Goal: Transaction & Acquisition: Subscribe to service/newsletter

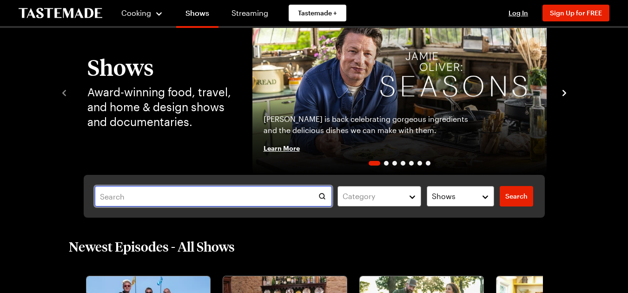
scroll to position [46, 0]
click at [214, 191] on input "text" at bounding box center [213, 196] width 237 height 20
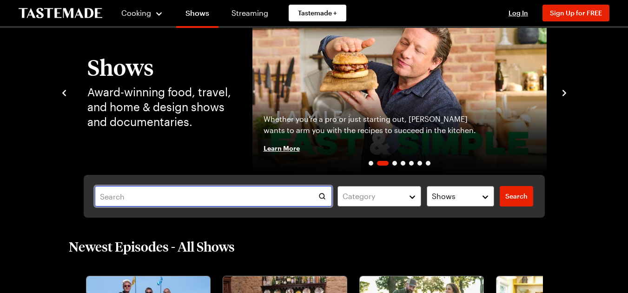
click at [214, 192] on input "text" at bounding box center [213, 196] width 237 height 20
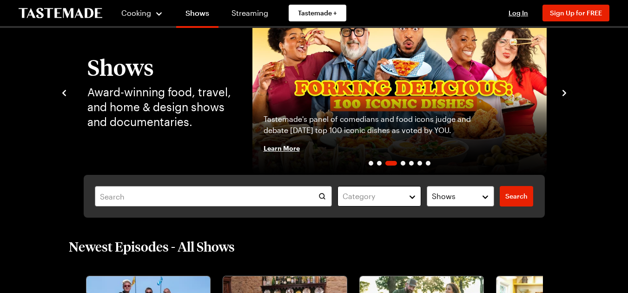
click at [414, 197] on button "Category" at bounding box center [379, 196] width 84 height 20
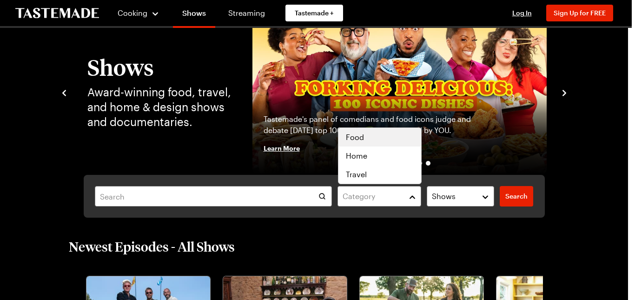
click at [383, 133] on div "Food" at bounding box center [380, 137] width 68 height 11
click at [454, 198] on div "Category ( 1 ) Clear Shows Search Search" at bounding box center [314, 196] width 461 height 43
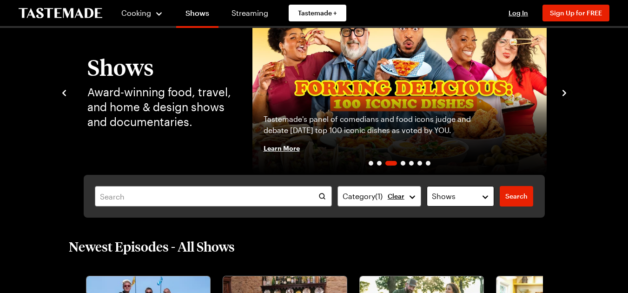
click at [454, 198] on span "Shows" at bounding box center [444, 196] width 24 height 11
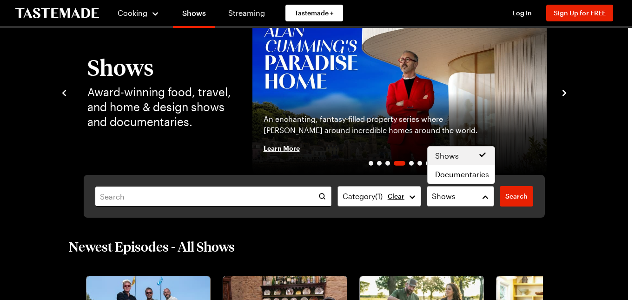
click at [243, 193] on div "Category ( 1 ) Clear Shows Search Search" at bounding box center [314, 196] width 461 height 43
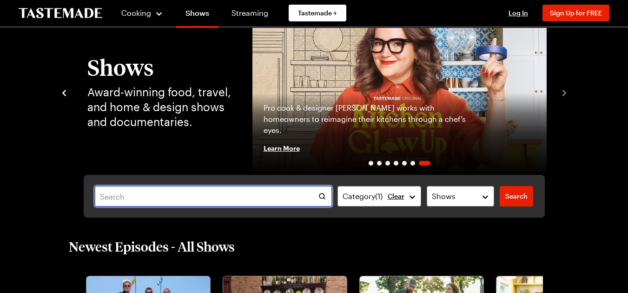
click at [129, 204] on input "text" at bounding box center [213, 196] width 237 height 20
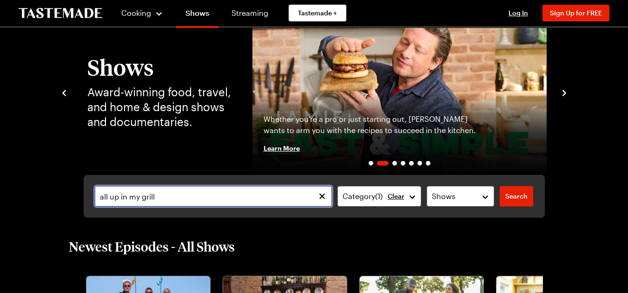
type input "all up in my grill"
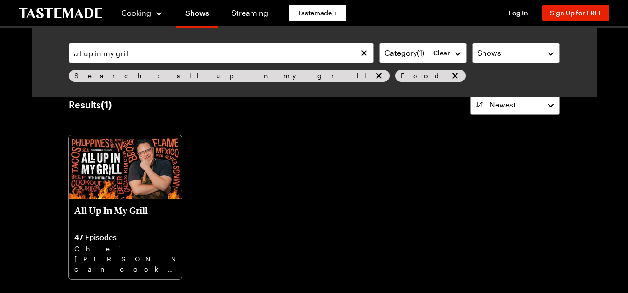
scroll to position [46, 0]
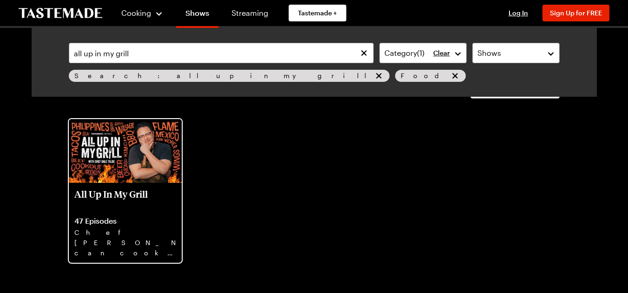
click at [112, 175] on img at bounding box center [125, 151] width 113 height 64
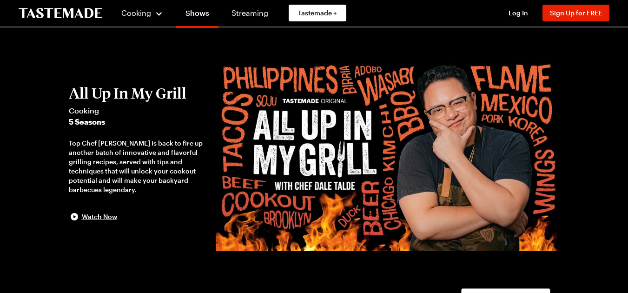
drag, startPoint x: 38, startPoint y: 0, endPoint x: 404, endPoint y: 20, distance: 366.7
click at [404, 20] on div "Cooking Shows Streaming Tastemade + Log In Sign Up Log In Sign Up for FREE" at bounding box center [314, 13] width 628 height 26
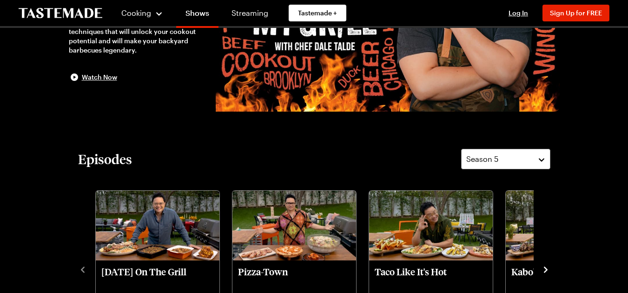
scroll to position [186, 0]
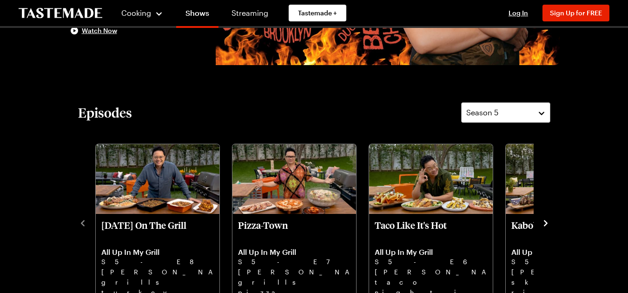
click at [544, 220] on icon "navigate to next item" at bounding box center [546, 223] width 4 height 6
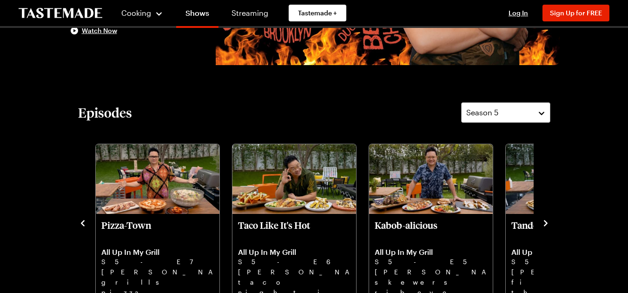
click at [544, 223] on icon "navigate to next item" at bounding box center [545, 222] width 9 height 9
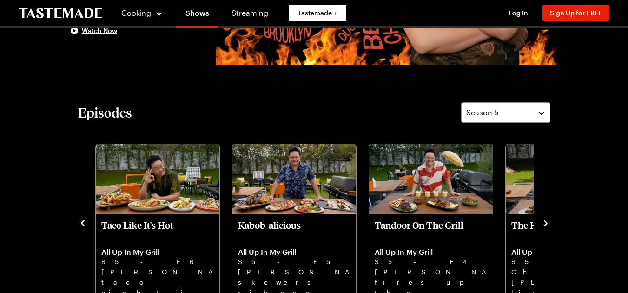
click at [544, 223] on icon "navigate to next item" at bounding box center [545, 222] width 9 height 9
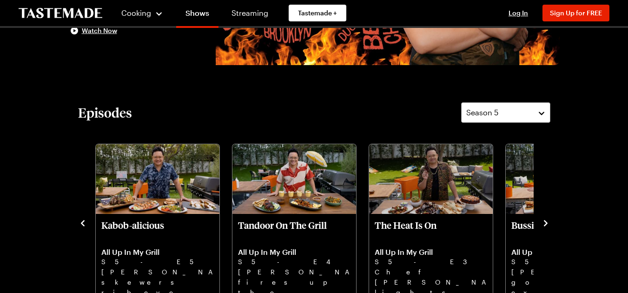
click at [544, 223] on icon "navigate to next item" at bounding box center [545, 222] width 9 height 9
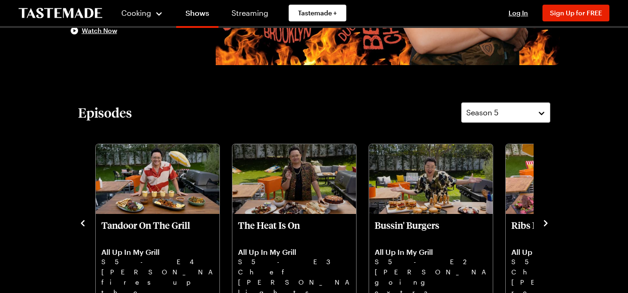
click at [544, 223] on icon "navigate to next item" at bounding box center [545, 222] width 9 height 9
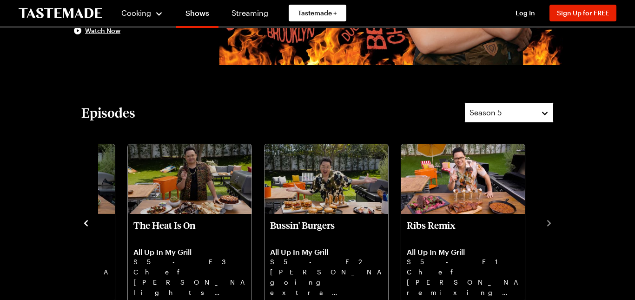
click at [540, 117] on button "Season 5" at bounding box center [508, 112] width 89 height 20
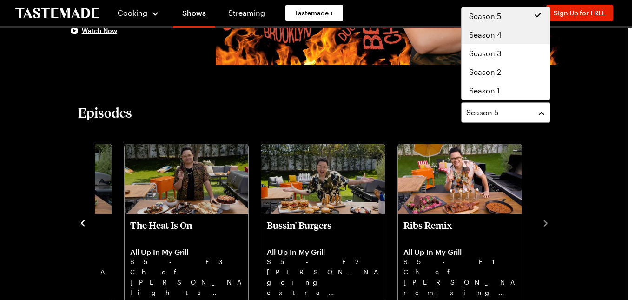
click at [498, 36] on span "Season 4" at bounding box center [485, 34] width 33 height 11
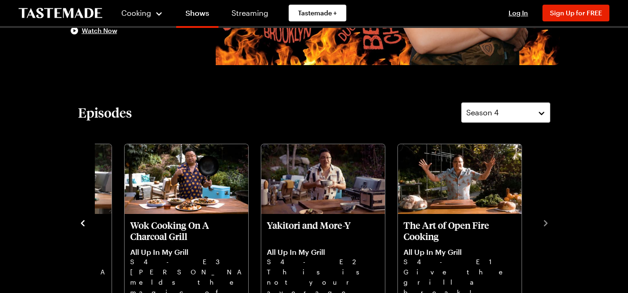
click at [82, 223] on icon "navigate to previous item" at bounding box center [83, 223] width 4 height 6
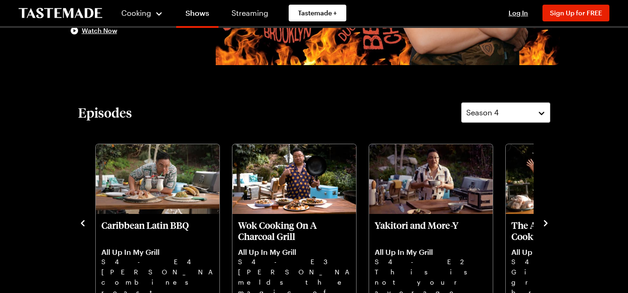
click at [82, 223] on icon "navigate to previous item" at bounding box center [83, 223] width 4 height 6
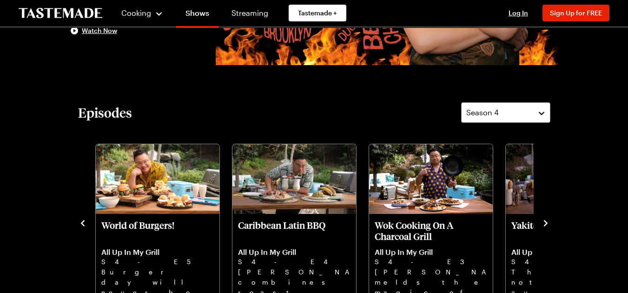
click at [82, 223] on icon "navigate to previous item" at bounding box center [83, 223] width 4 height 6
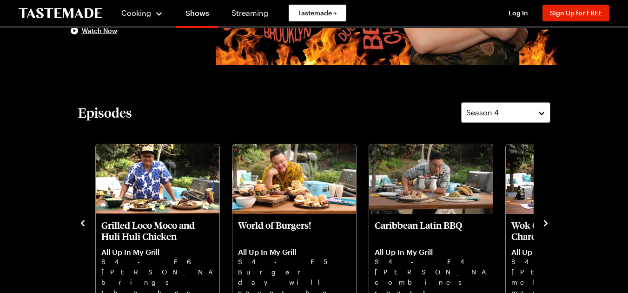
click at [82, 223] on icon "navigate to previous item" at bounding box center [83, 223] width 4 height 6
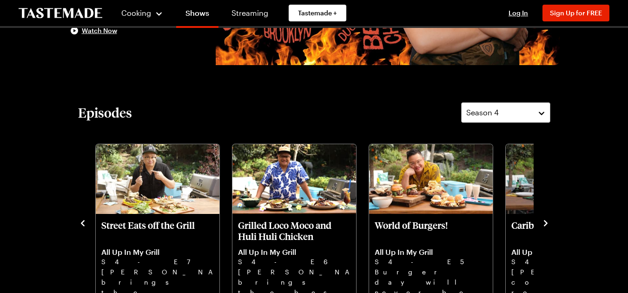
click at [82, 223] on icon "navigate to previous item" at bounding box center [83, 223] width 4 height 6
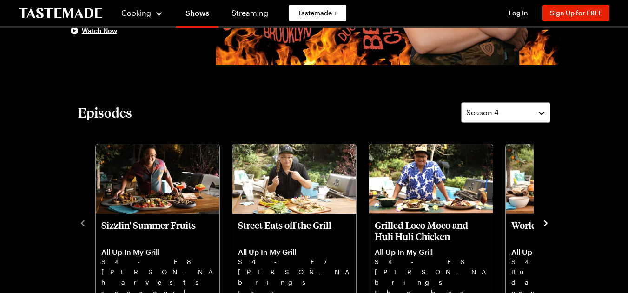
click at [546, 219] on icon "navigate to next item" at bounding box center [545, 222] width 9 height 9
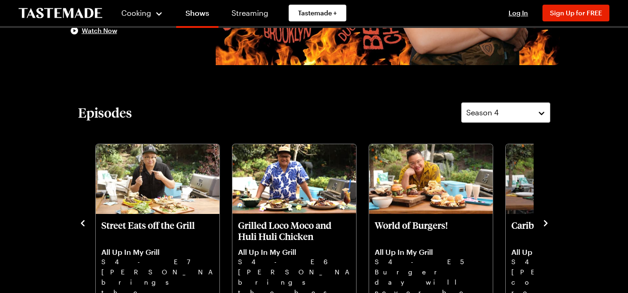
click at [546, 219] on icon "navigate to next item" at bounding box center [545, 222] width 9 height 9
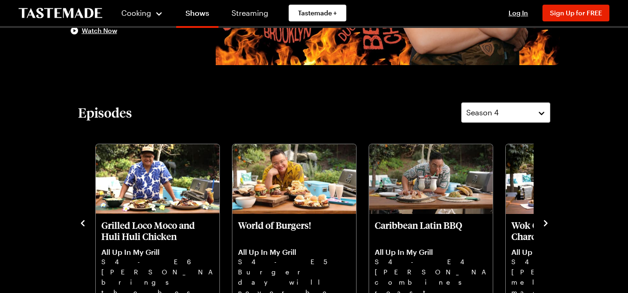
click at [546, 219] on icon "navigate to next item" at bounding box center [545, 222] width 9 height 9
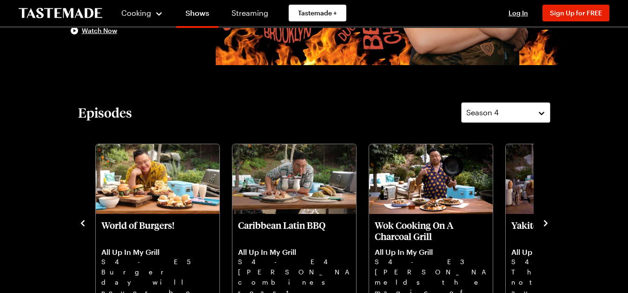
click at [546, 219] on icon "navigate to next item" at bounding box center [545, 222] width 9 height 9
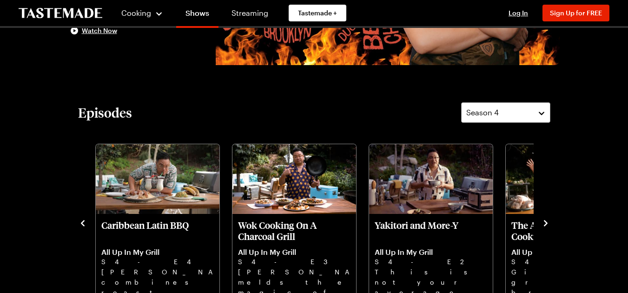
click at [543, 222] on icon "navigate to next item" at bounding box center [545, 222] width 9 height 9
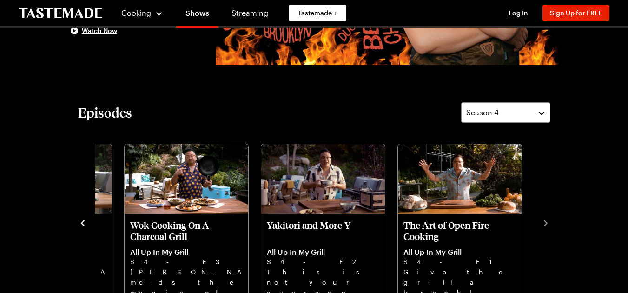
scroll to position [232, 0]
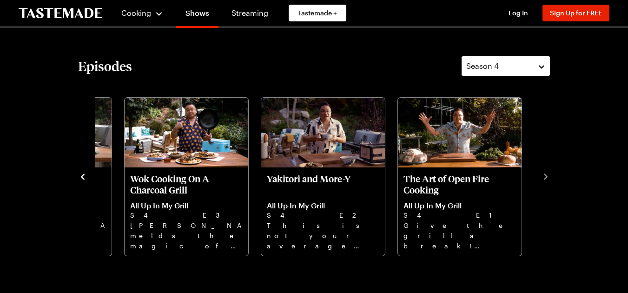
click at [537, 72] on button "Season 4" at bounding box center [505, 66] width 89 height 20
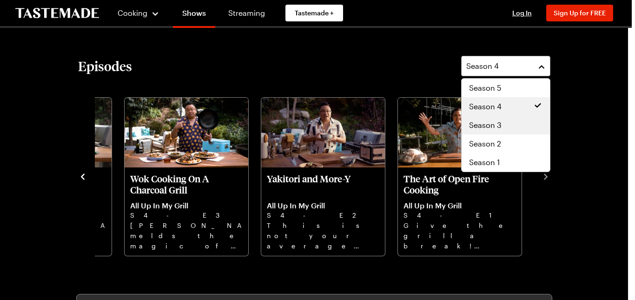
click at [516, 125] on div "Season 3" at bounding box center [505, 124] width 73 height 11
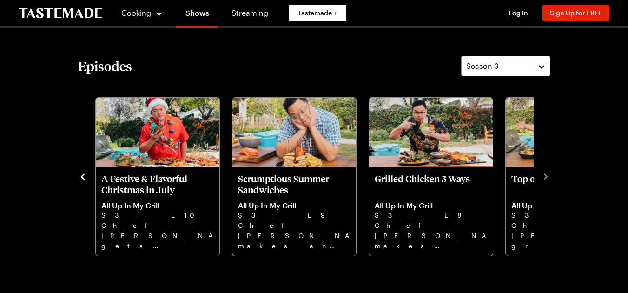
click at [83, 176] on icon "navigate to previous item" at bounding box center [82, 176] width 9 height 9
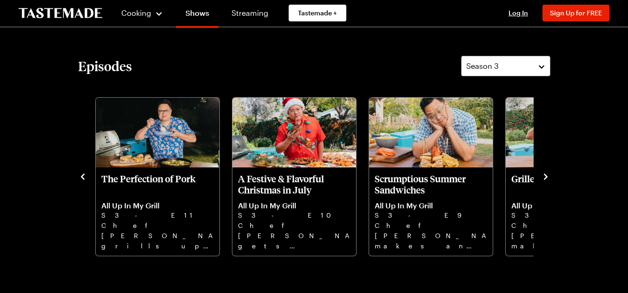
click at [83, 176] on icon "navigate to previous item" at bounding box center [82, 176] width 9 height 9
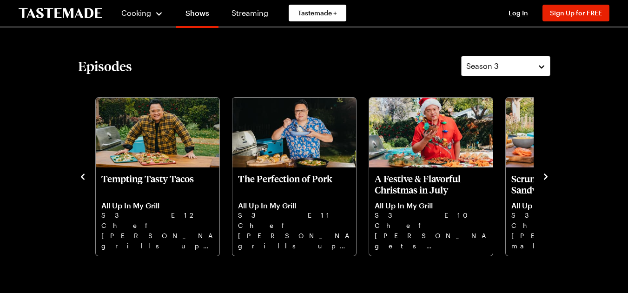
click at [83, 176] on icon "navigate to previous item" at bounding box center [82, 176] width 9 height 9
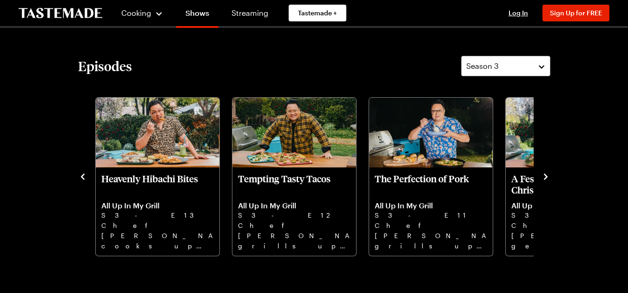
click at [83, 176] on icon "navigate to previous item" at bounding box center [82, 176] width 9 height 9
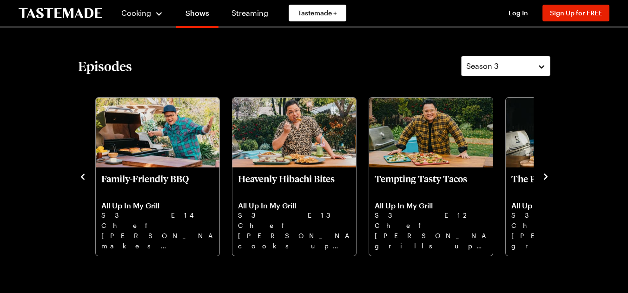
click at [83, 176] on icon "navigate to previous item" at bounding box center [82, 176] width 9 height 9
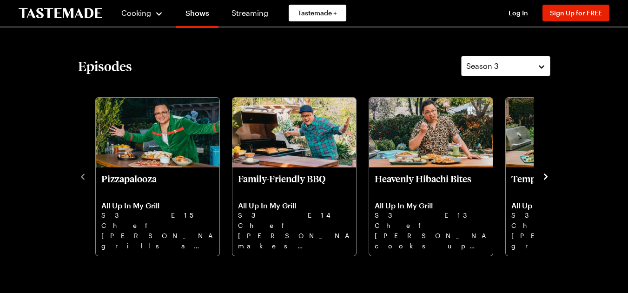
click at [546, 177] on icon "navigate to next item" at bounding box center [545, 176] width 9 height 9
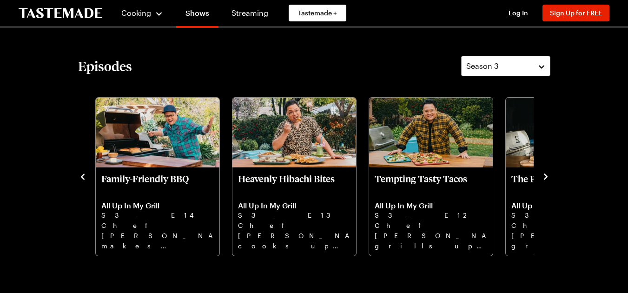
click at [545, 177] on icon "navigate to next item" at bounding box center [545, 176] width 9 height 9
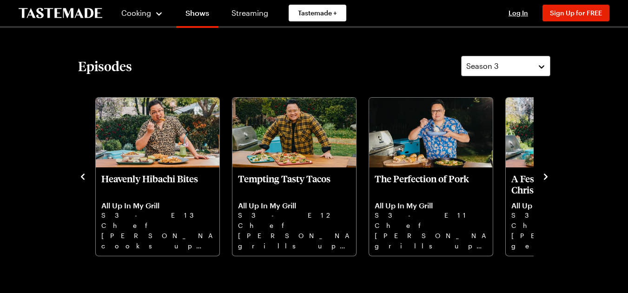
click at [545, 177] on icon "navigate to next item" at bounding box center [545, 176] width 9 height 9
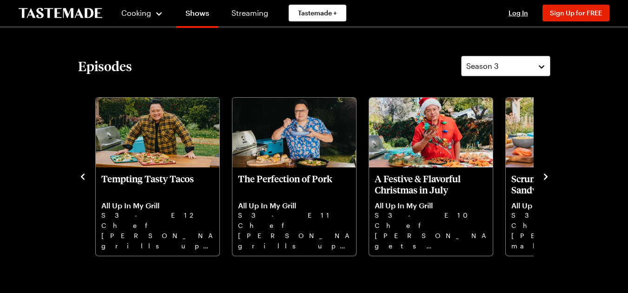
click at [545, 177] on icon "navigate to next item" at bounding box center [545, 176] width 9 height 9
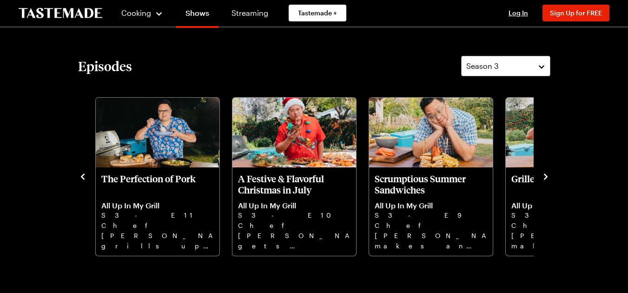
click at [545, 177] on icon "navigate to next item" at bounding box center [545, 176] width 9 height 9
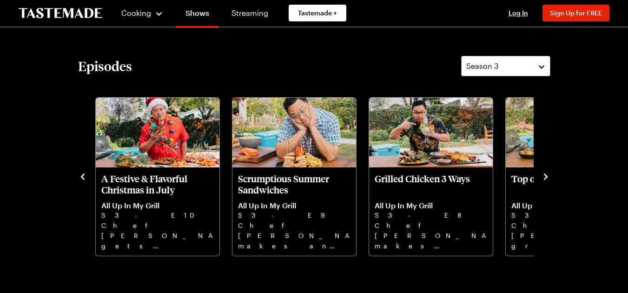
click at [545, 177] on icon "navigate to next item" at bounding box center [545, 176] width 9 height 9
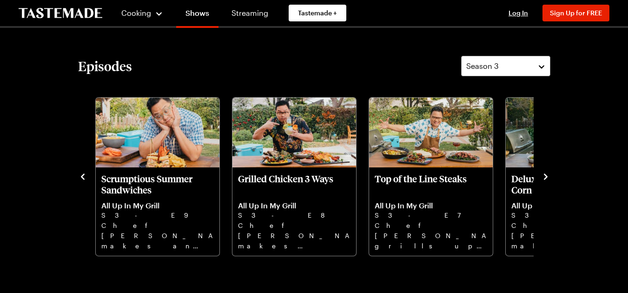
click at [545, 177] on icon "navigate to next item" at bounding box center [545, 176] width 9 height 9
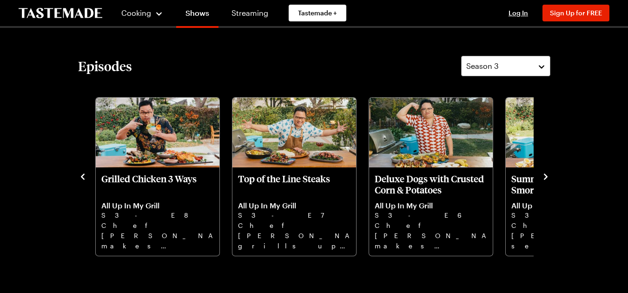
click at [545, 177] on icon "navigate to next item" at bounding box center [545, 176] width 9 height 9
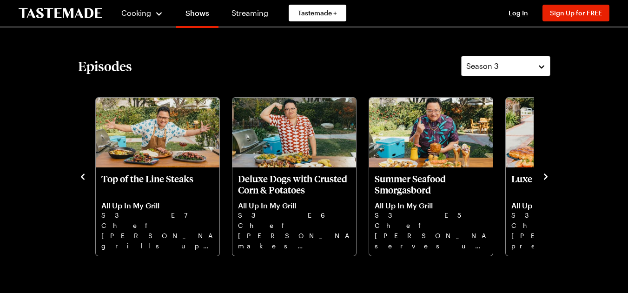
click at [545, 177] on icon "navigate to next item" at bounding box center [545, 176] width 9 height 9
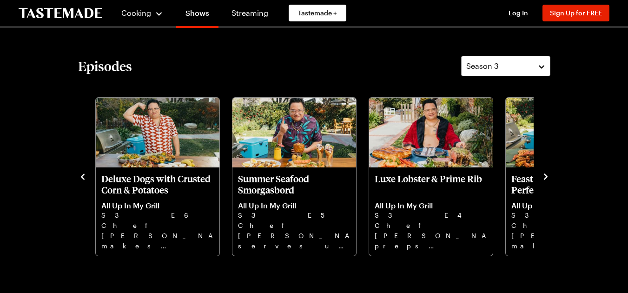
click at [545, 177] on icon "navigate to next item" at bounding box center [545, 176] width 9 height 9
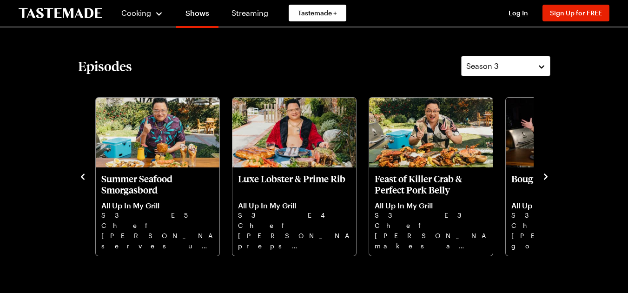
click at [545, 177] on icon "navigate to next item" at bounding box center [545, 176] width 9 height 9
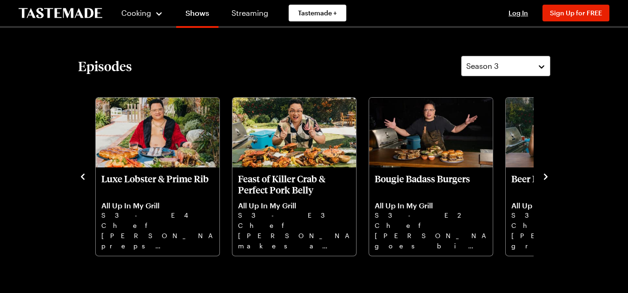
click at [545, 177] on icon "navigate to next item" at bounding box center [545, 176] width 9 height 9
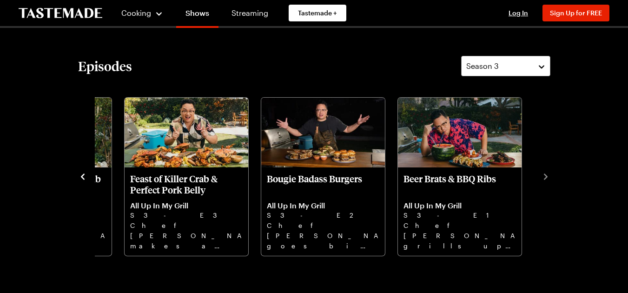
click at [82, 175] on icon "navigate to previous item" at bounding box center [83, 176] width 4 height 6
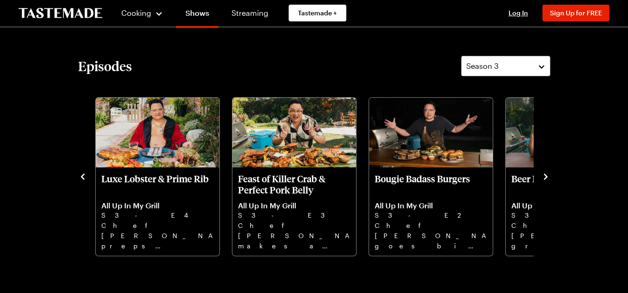
click at [84, 175] on icon "navigate to previous item" at bounding box center [83, 176] width 4 height 6
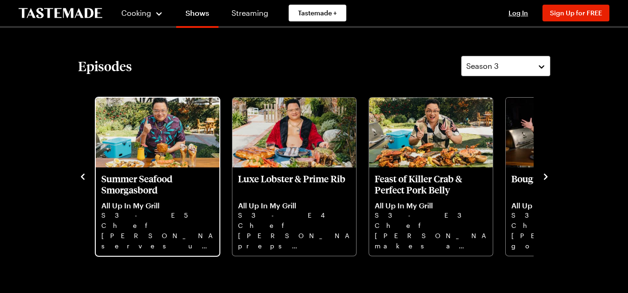
click at [145, 173] on p "Summer Seafood Smorgasbord" at bounding box center [157, 184] width 112 height 22
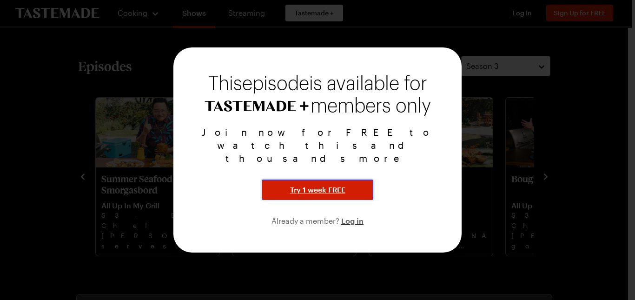
click at [301, 184] on span "Try 1 week FREE" at bounding box center [317, 189] width 55 height 11
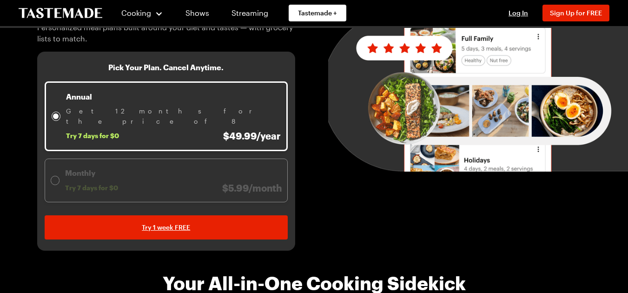
scroll to position [186, 0]
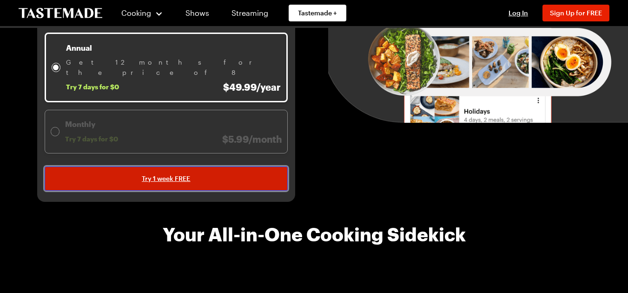
click at [164, 174] on link "Try 1 week FREE" at bounding box center [166, 178] width 243 height 24
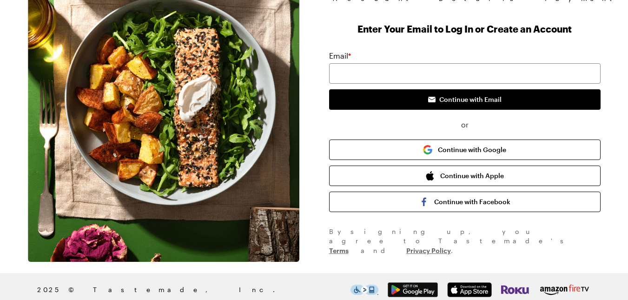
scroll to position [91, 0]
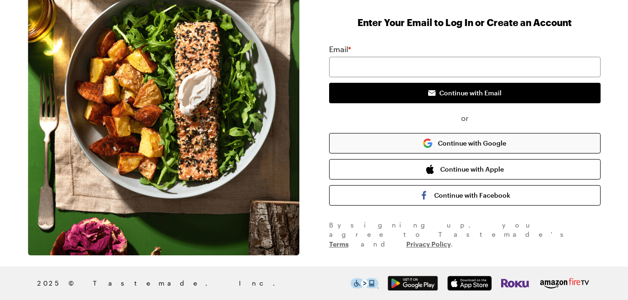
click at [454, 139] on button "Continue with Google" at bounding box center [464, 143] width 271 height 20
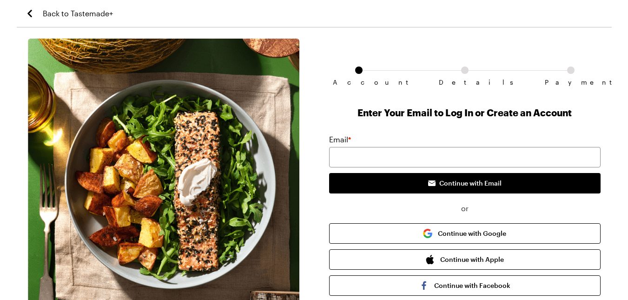
scroll to position [0, 0]
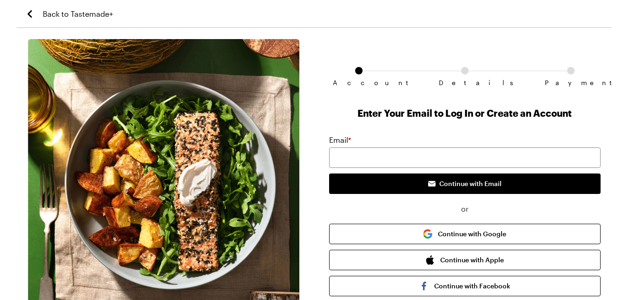
click at [33, 18] on icon "Back to Tastemade+" at bounding box center [29, 13] width 11 height 11
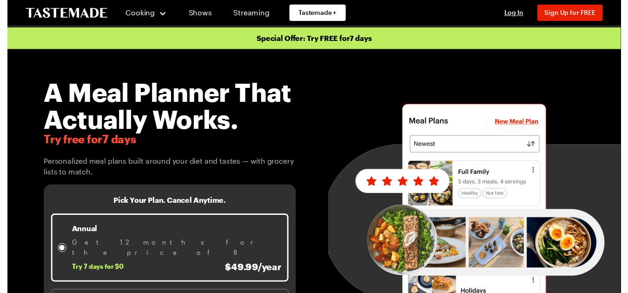
scroll to position [186, 0]
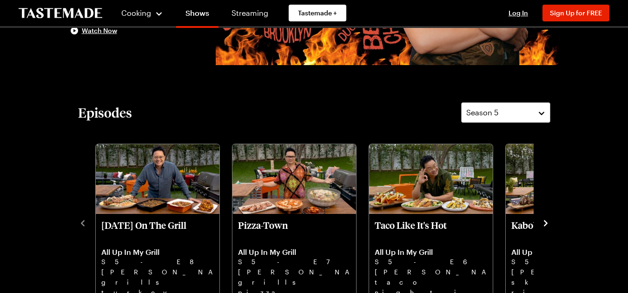
scroll to position [232, 0]
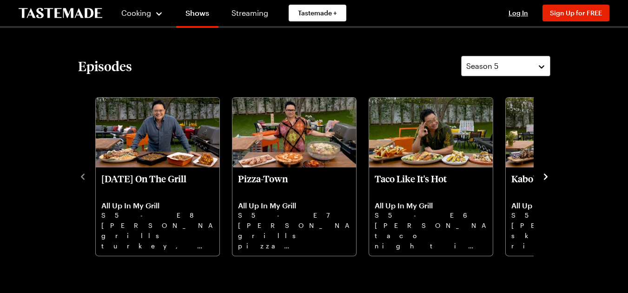
click at [546, 175] on icon "navigate to next item" at bounding box center [545, 176] width 9 height 9
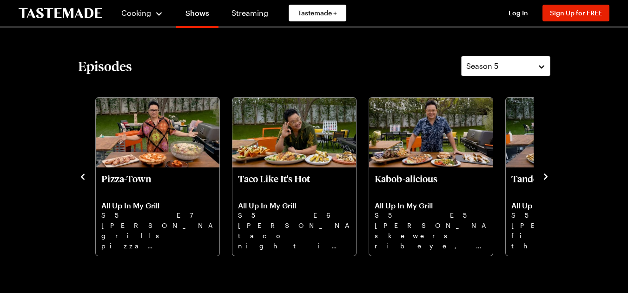
click at [546, 175] on icon "navigate to next item" at bounding box center [545, 176] width 9 height 9
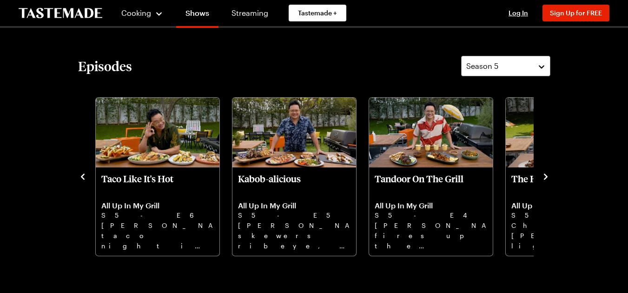
click at [546, 175] on icon "navigate to next item" at bounding box center [545, 176] width 9 height 9
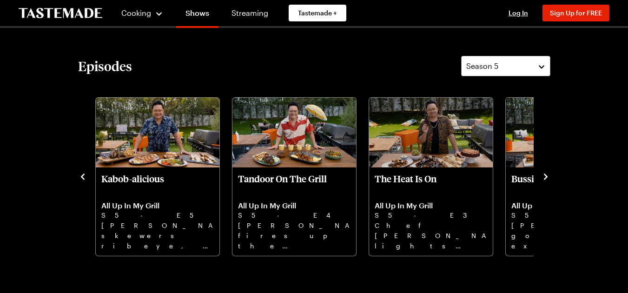
click at [546, 175] on icon "navigate to next item" at bounding box center [545, 176] width 9 height 9
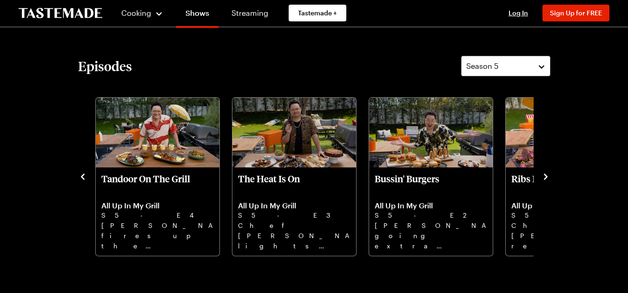
click at [546, 176] on icon "navigate to next item" at bounding box center [546, 176] width 4 height 6
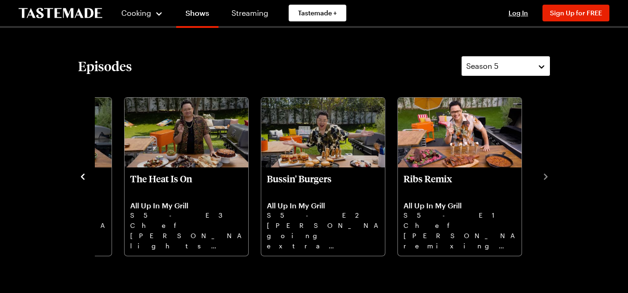
click at [544, 72] on button "Season 5" at bounding box center [505, 66] width 89 height 20
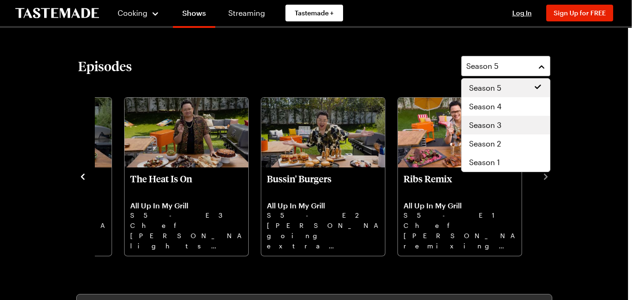
click at [521, 124] on div "Season 3" at bounding box center [505, 124] width 73 height 11
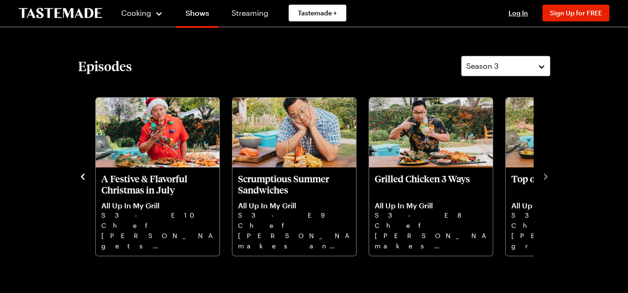
click at [80, 175] on icon "navigate to previous item" at bounding box center [82, 176] width 9 height 9
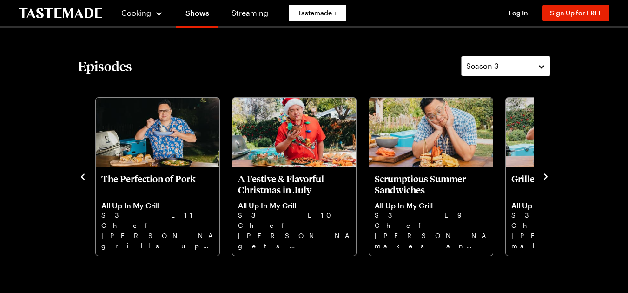
click at [81, 174] on icon "navigate to previous item" at bounding box center [82, 176] width 9 height 9
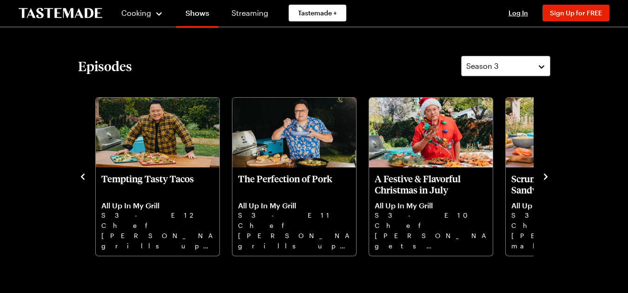
click at [81, 174] on icon "navigate to previous item" at bounding box center [82, 176] width 9 height 9
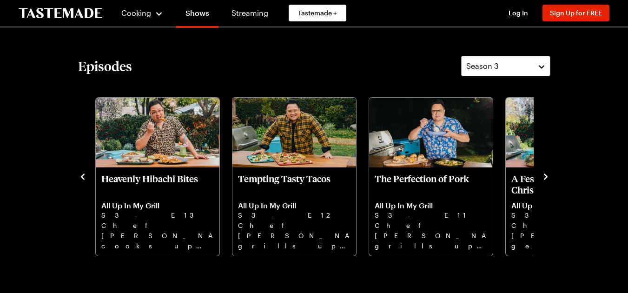
click at [81, 174] on icon "navigate to previous item" at bounding box center [82, 176] width 9 height 9
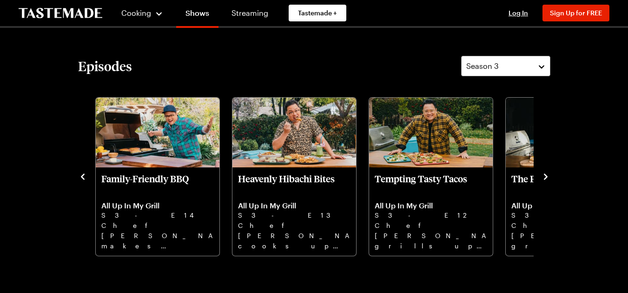
click at [81, 174] on icon "navigate to previous item" at bounding box center [82, 176] width 9 height 9
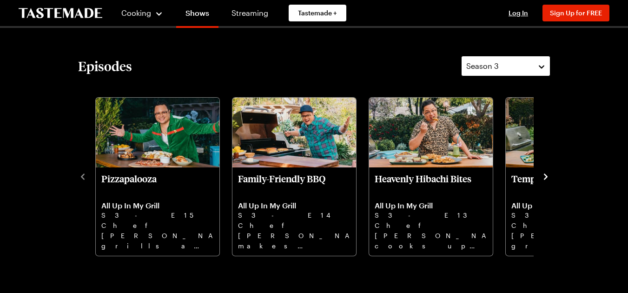
click at [542, 66] on button "Season 3" at bounding box center [505, 66] width 89 height 20
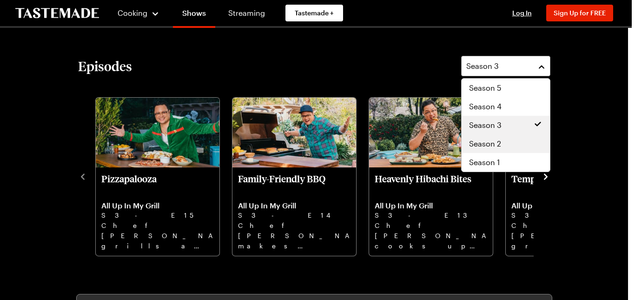
click at [500, 142] on span "Season 2" at bounding box center [485, 143] width 32 height 11
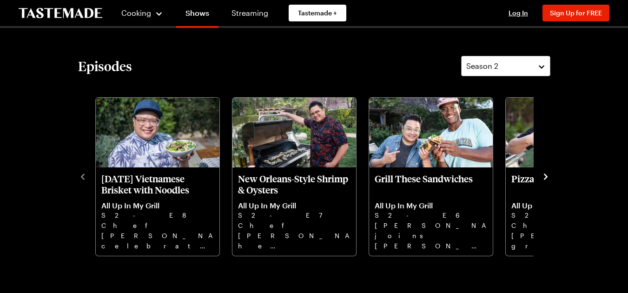
click at [544, 174] on icon "navigate to next item" at bounding box center [546, 176] width 4 height 6
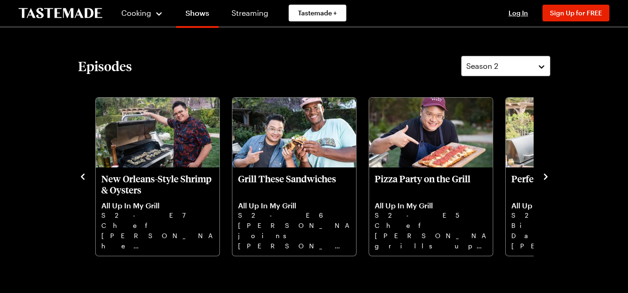
click at [547, 178] on icon "navigate to next item" at bounding box center [545, 176] width 9 height 9
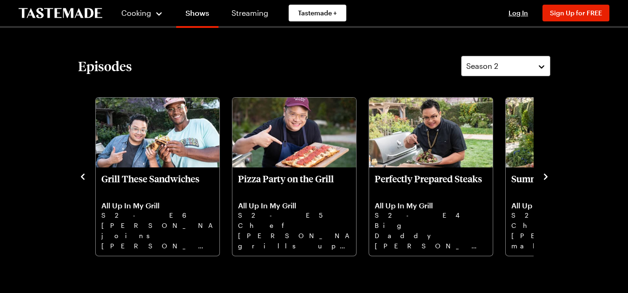
click at [547, 178] on icon "navigate to next item" at bounding box center [545, 176] width 9 height 9
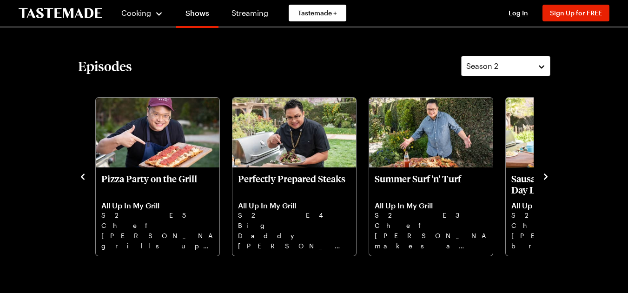
click at [547, 178] on icon "navigate to next item" at bounding box center [545, 176] width 9 height 9
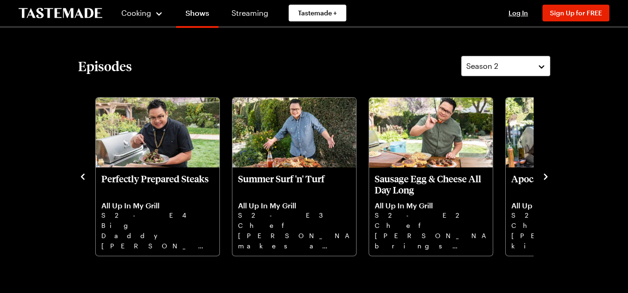
click at [547, 178] on icon "navigate to next item" at bounding box center [545, 176] width 9 height 9
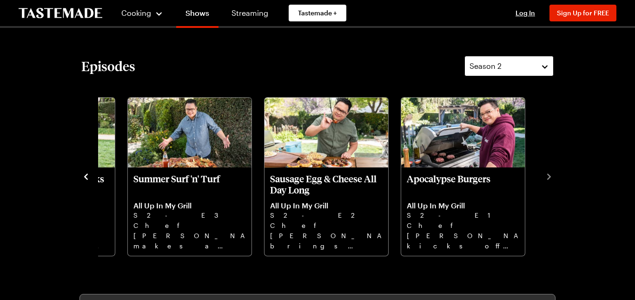
click at [539, 73] on button "Season 2" at bounding box center [508, 66] width 89 height 20
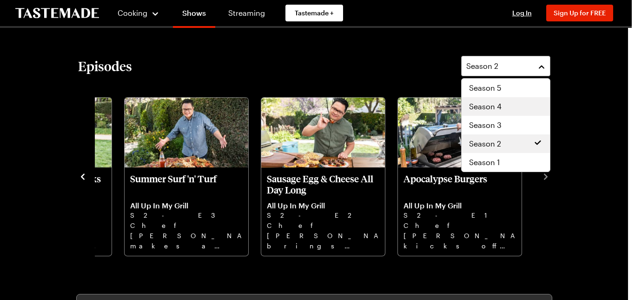
click at [512, 110] on div "Season 4" at bounding box center [505, 106] width 73 height 11
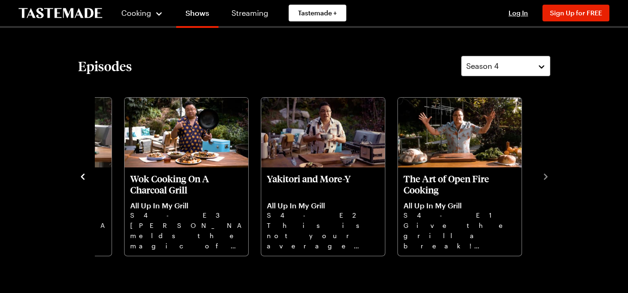
click at [79, 176] on icon "navigate to previous item" at bounding box center [82, 176] width 9 height 9
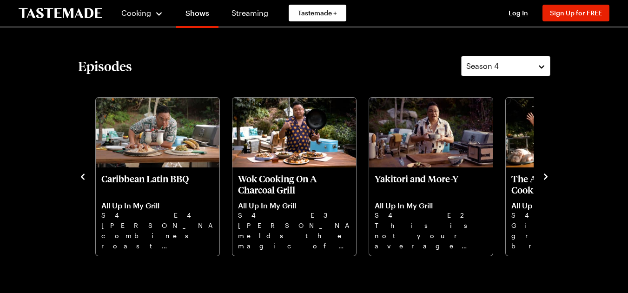
click at [80, 176] on icon "navigate to previous item" at bounding box center [82, 176] width 9 height 9
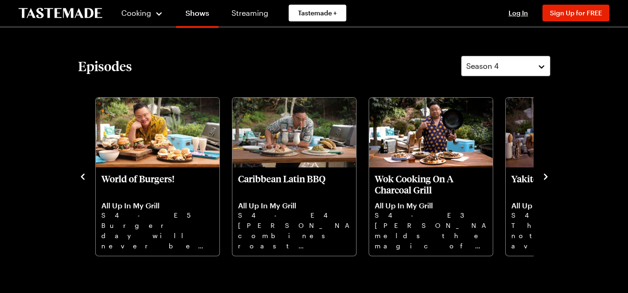
click at [80, 176] on icon "navigate to previous item" at bounding box center [82, 176] width 9 height 9
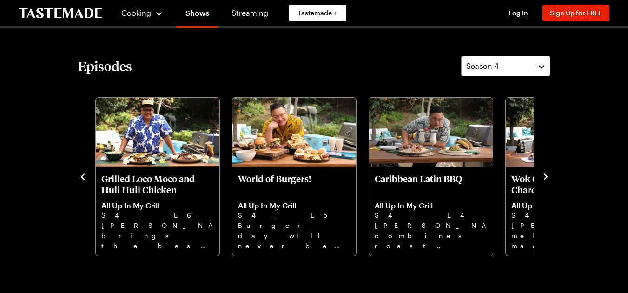
click at [80, 176] on icon "navigate to previous item" at bounding box center [82, 176] width 9 height 9
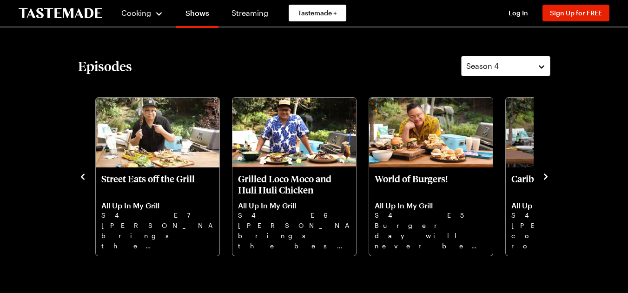
click at [80, 176] on icon "navigate to previous item" at bounding box center [82, 176] width 9 height 9
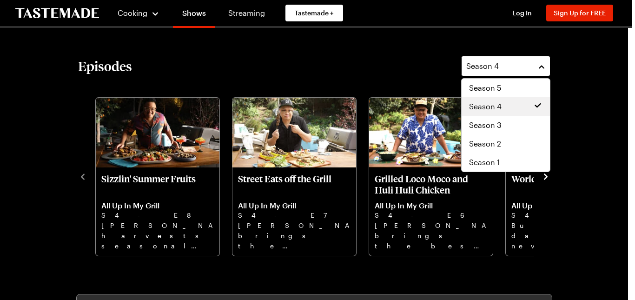
click at [486, 72] on button "Season 4" at bounding box center [505, 66] width 89 height 20
click at [480, 124] on span "Season 3" at bounding box center [485, 124] width 33 height 11
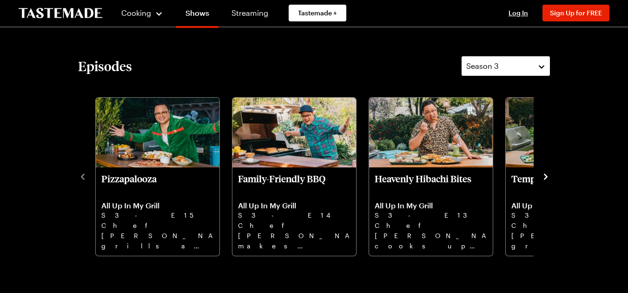
click at [536, 71] on button "Season 3" at bounding box center [505, 66] width 89 height 20
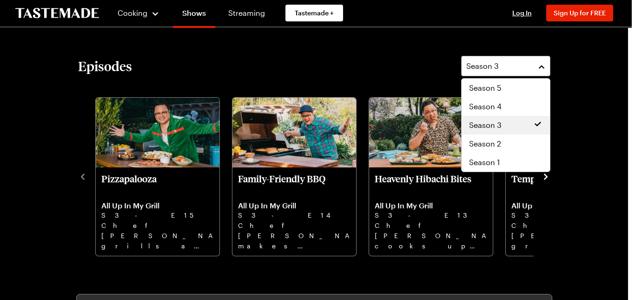
click at [480, 123] on span "Season 3" at bounding box center [485, 124] width 33 height 11
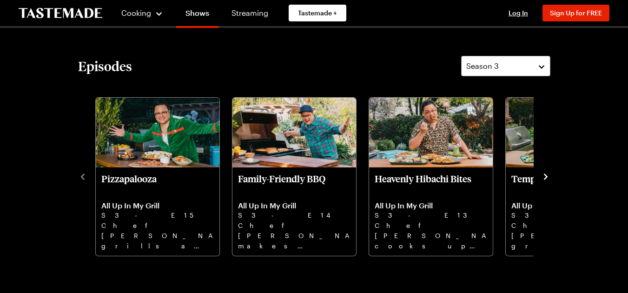
click at [546, 174] on icon "navigate to next item" at bounding box center [545, 176] width 9 height 9
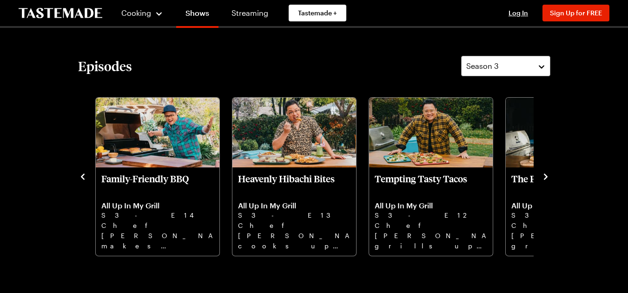
click at [546, 174] on icon "navigate to next item" at bounding box center [545, 176] width 9 height 9
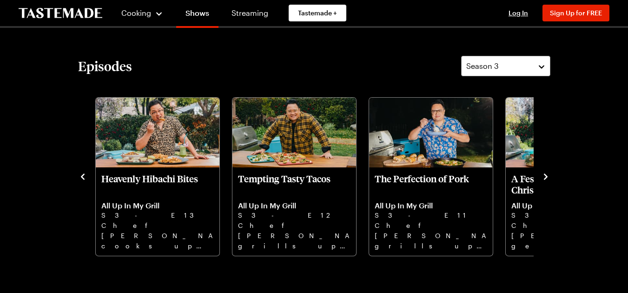
click at [545, 175] on icon "navigate to next item" at bounding box center [545, 176] width 9 height 9
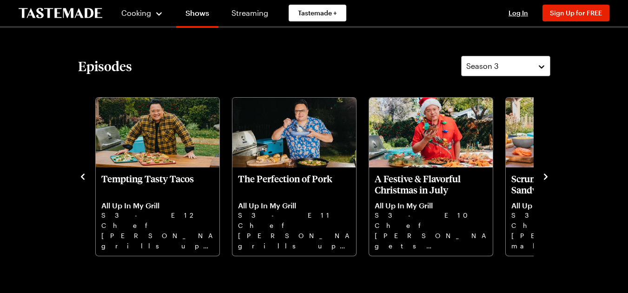
click at [545, 175] on icon "navigate to next item" at bounding box center [546, 176] width 4 height 6
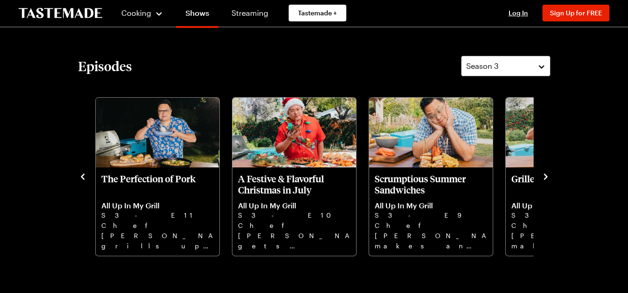
click at [545, 175] on icon "navigate to next item" at bounding box center [546, 176] width 4 height 6
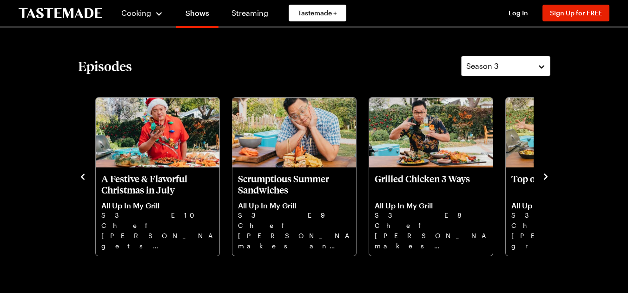
click at [545, 175] on icon "navigate to next item" at bounding box center [546, 176] width 4 height 6
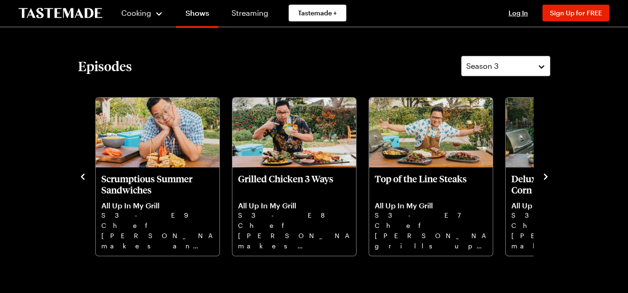
click at [545, 175] on icon "navigate to next item" at bounding box center [546, 176] width 4 height 6
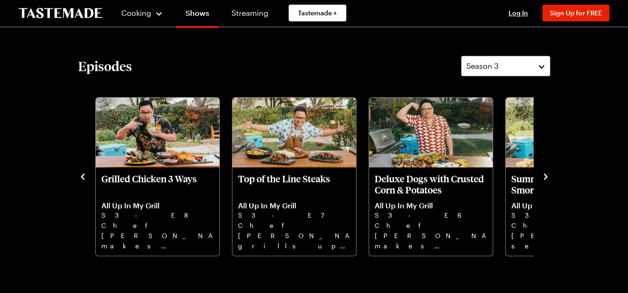
click at [545, 175] on icon "navigate to next item" at bounding box center [546, 176] width 4 height 6
